Goal: Connect with others: Establish contact or relationships with other users

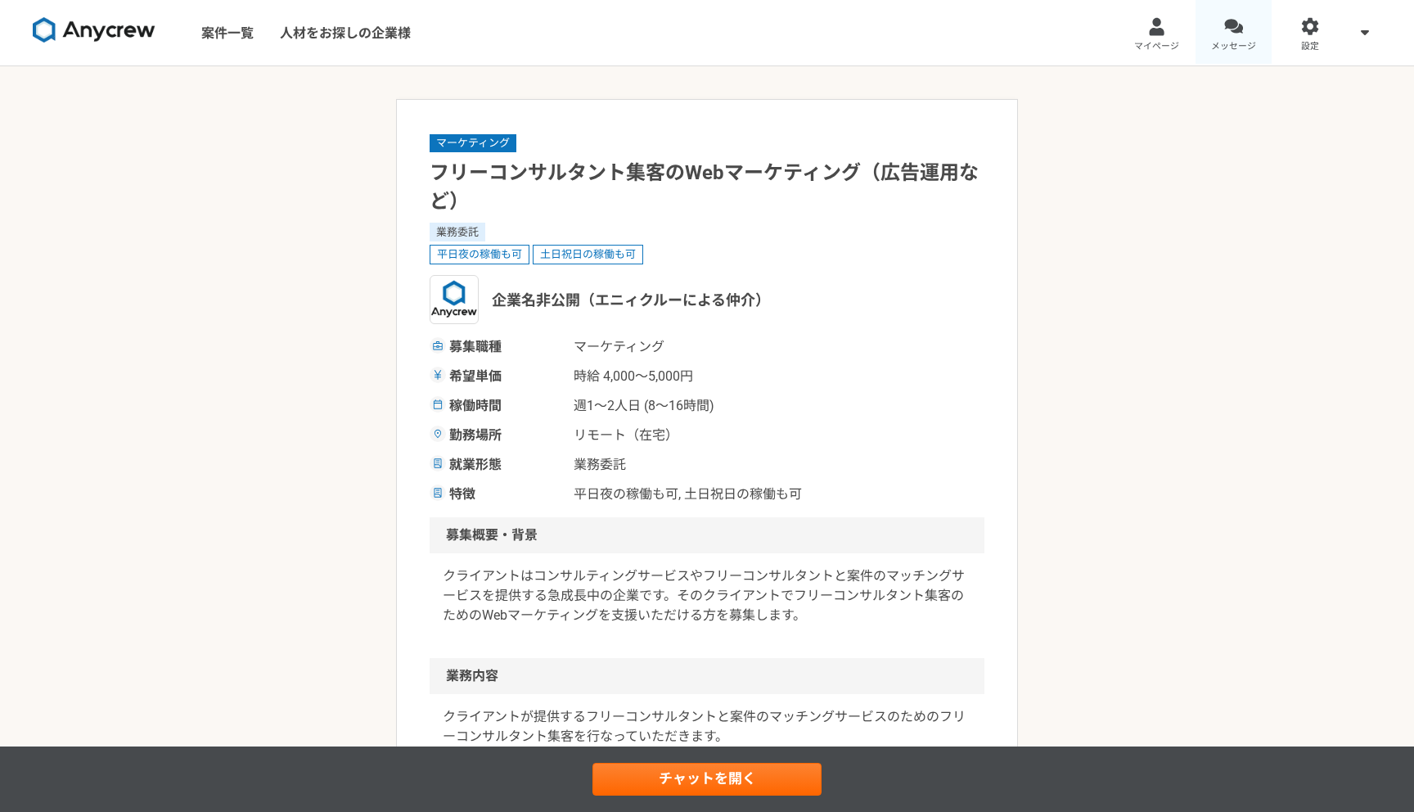
click at [1242, 26] on div at bounding box center [1233, 26] width 19 height 19
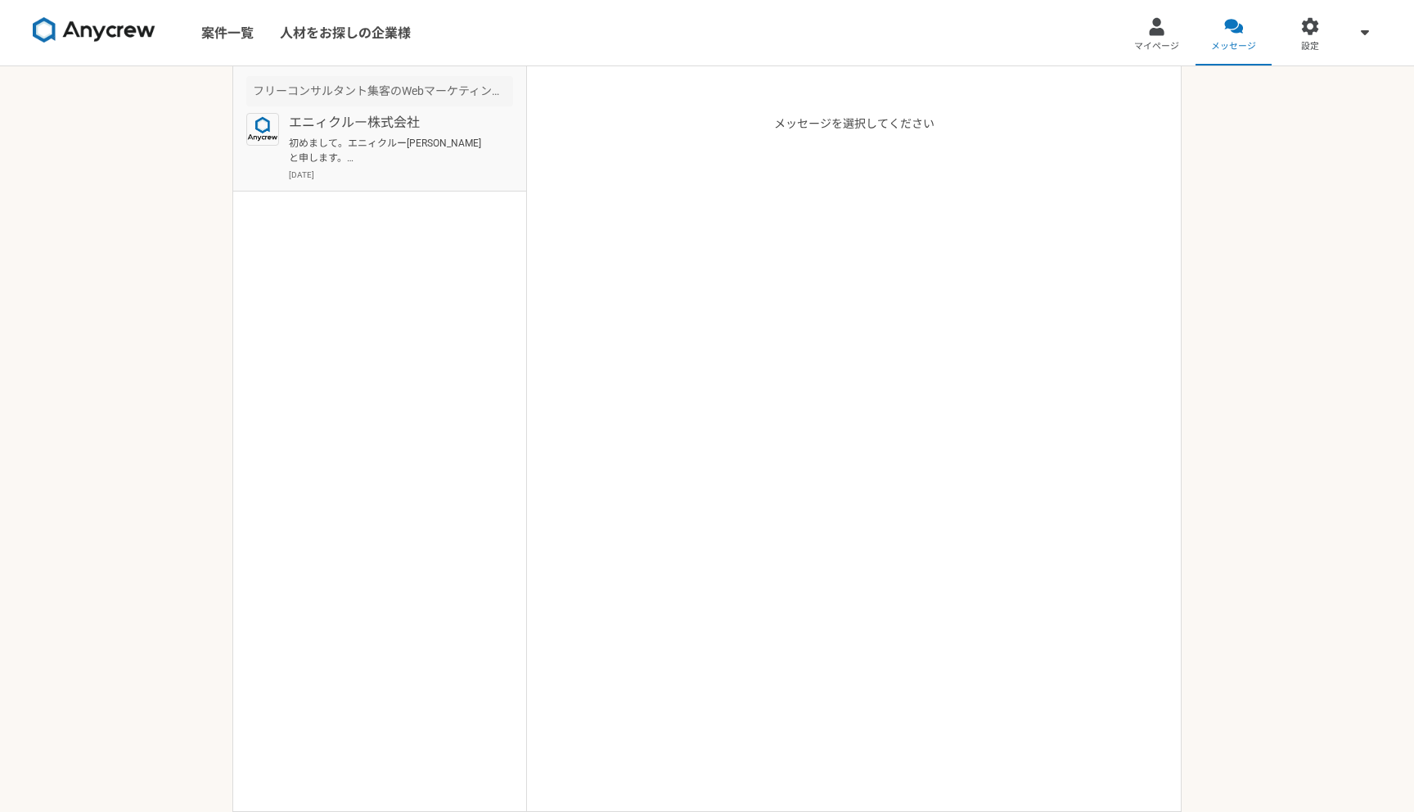
click at [464, 145] on p "初めまして。エニィクルー[PERSON_NAME]と申します。 ご興味お持ち[PERSON_NAME]ありがとうございます。 ・フリーランスや求職者（それに類…" at bounding box center [390, 150] width 202 height 29
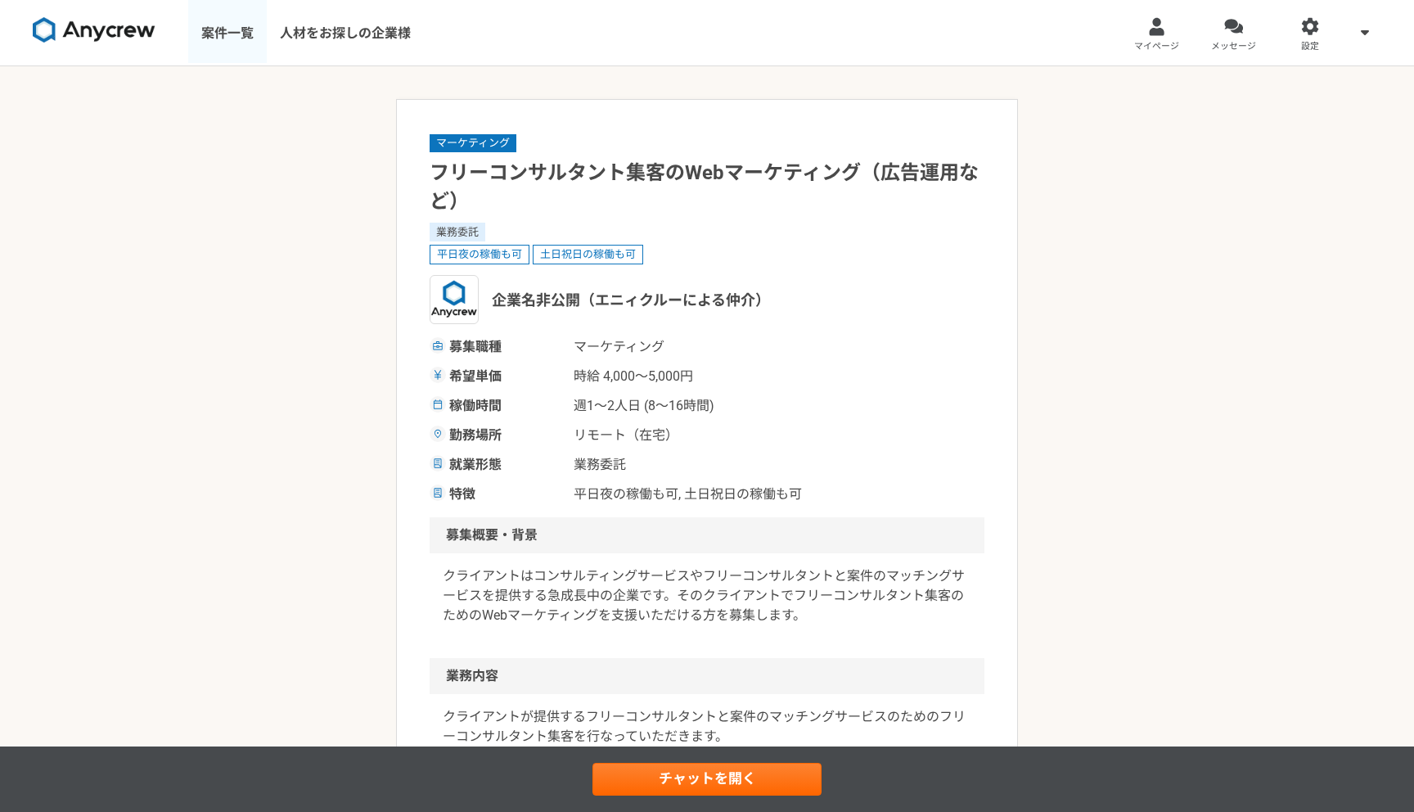
click at [227, 51] on link "案件一覧" at bounding box center [227, 32] width 79 height 65
